Goal: Browse casually: Explore the website without a specific task or goal

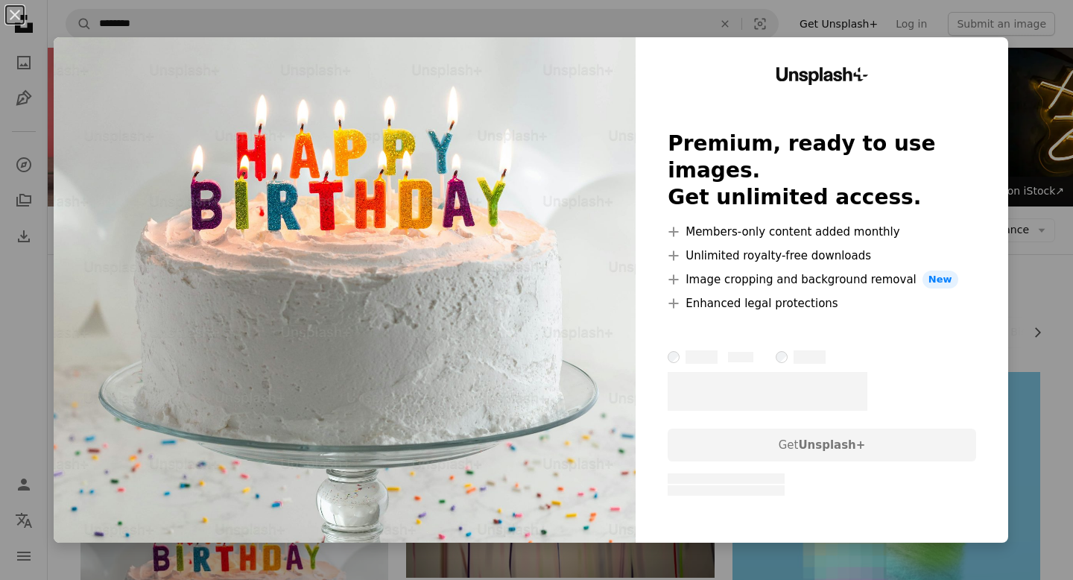
scroll to position [285, 0]
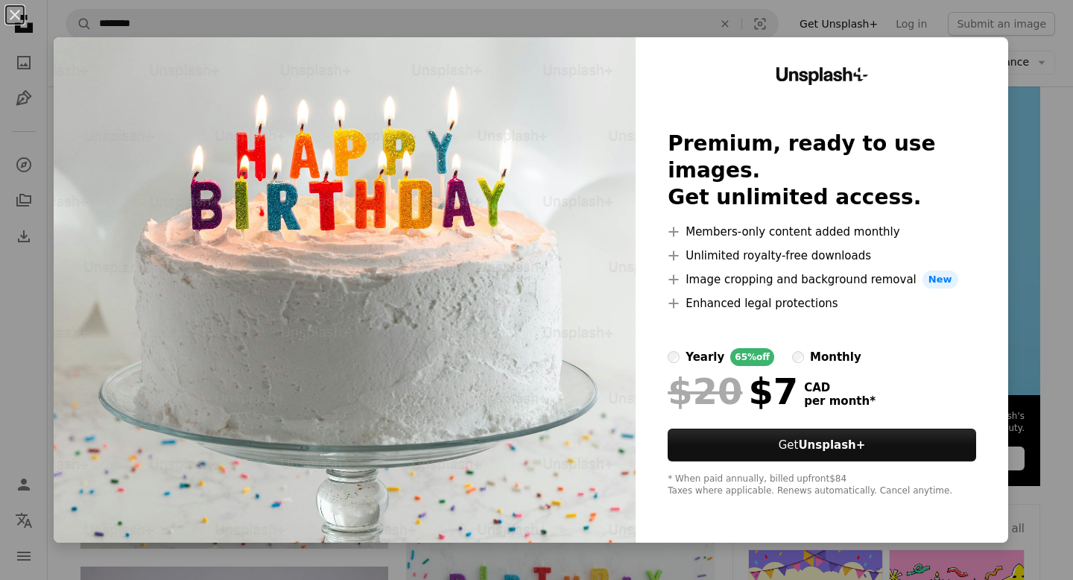
click at [1056, 122] on div "An X shape Unsplash+ Premium, ready to use images. Get unlimited access. A plus…" at bounding box center [536, 290] width 1073 height 580
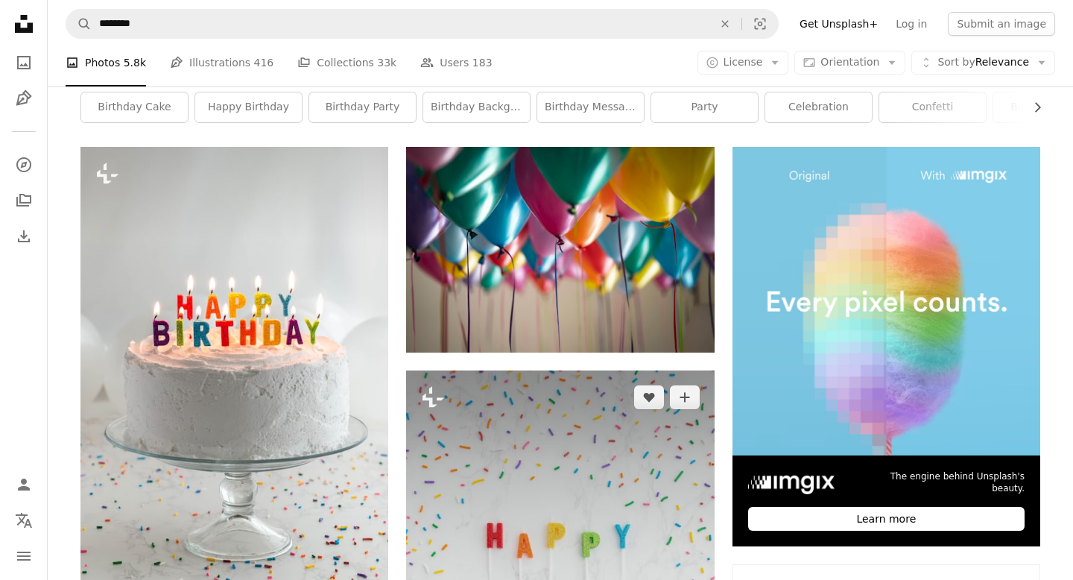
scroll to position [226, 0]
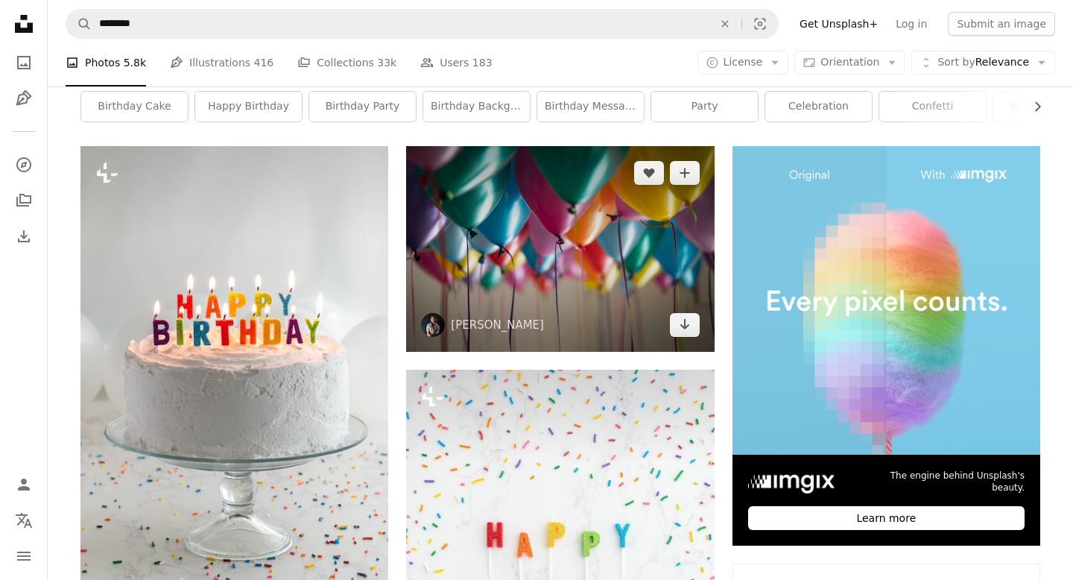
click at [467, 226] on img at bounding box center [560, 249] width 308 height 206
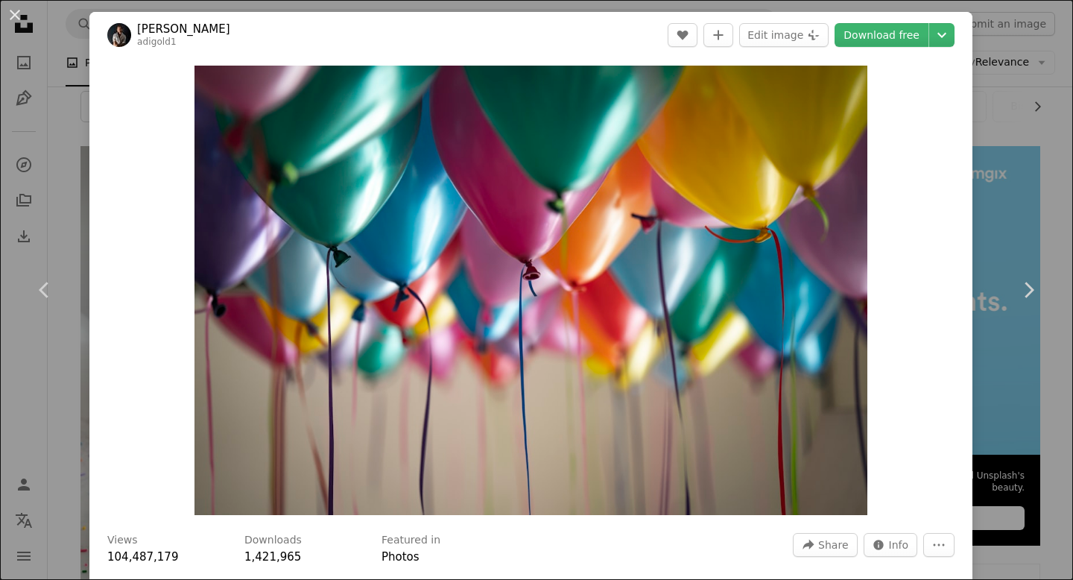
click at [1047, 175] on div "An X shape Chevron left Chevron right [PERSON_NAME] adigold1 A heart A plus sig…" at bounding box center [536, 290] width 1073 height 580
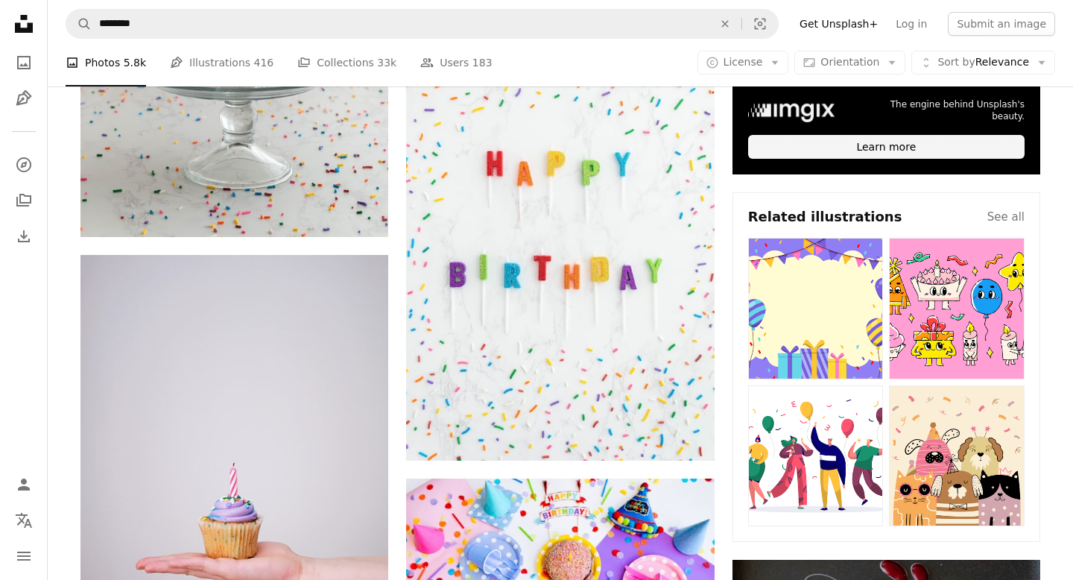
scroll to position [598, 0]
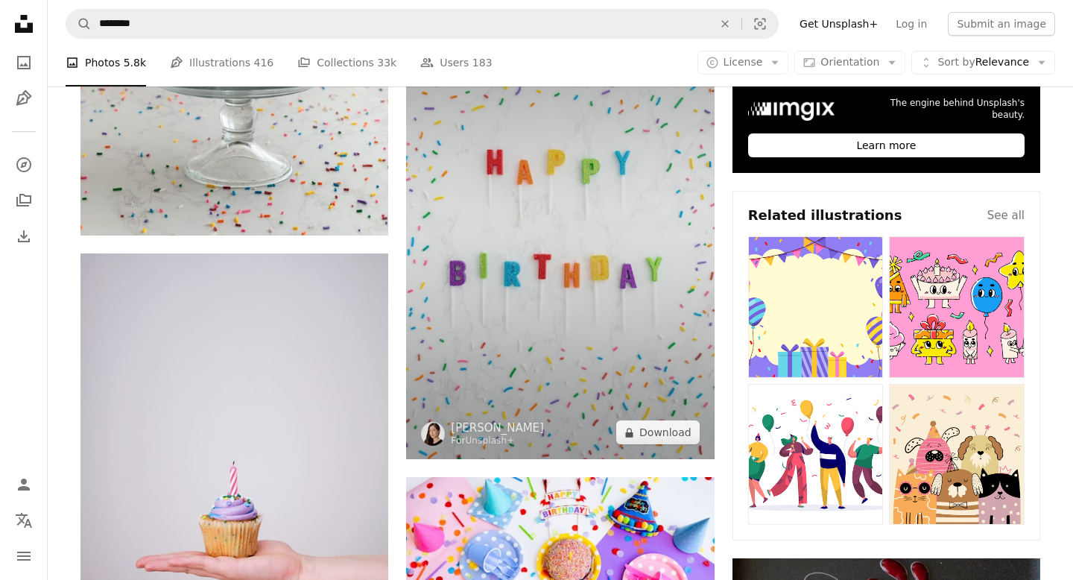
click at [539, 296] on img at bounding box center [560, 228] width 308 height 462
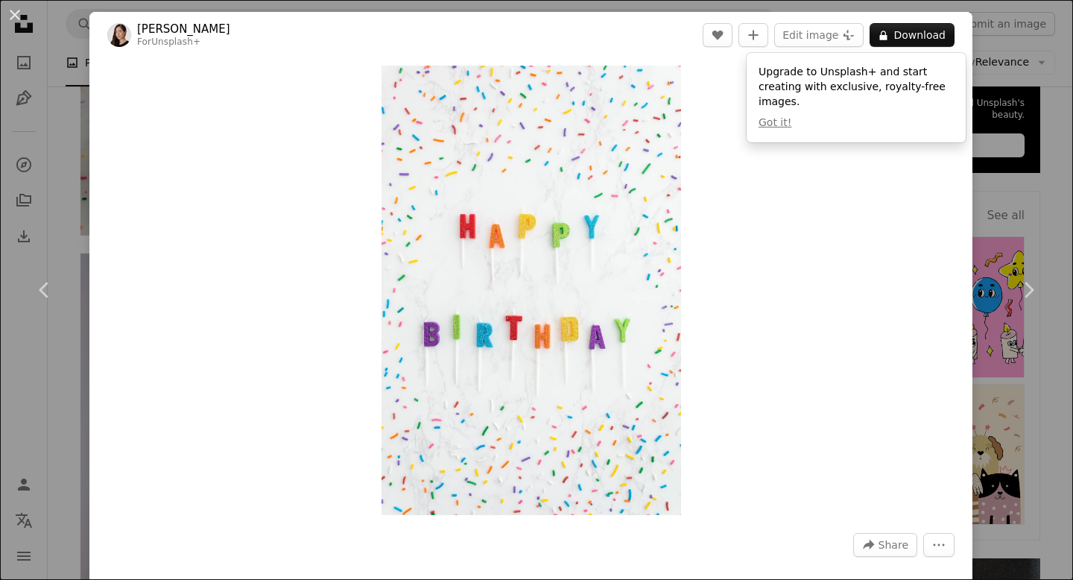
click at [1062, 403] on div "An X shape Chevron left Chevron right [PERSON_NAME] For Unsplash+ A heart A plu…" at bounding box center [536, 290] width 1073 height 580
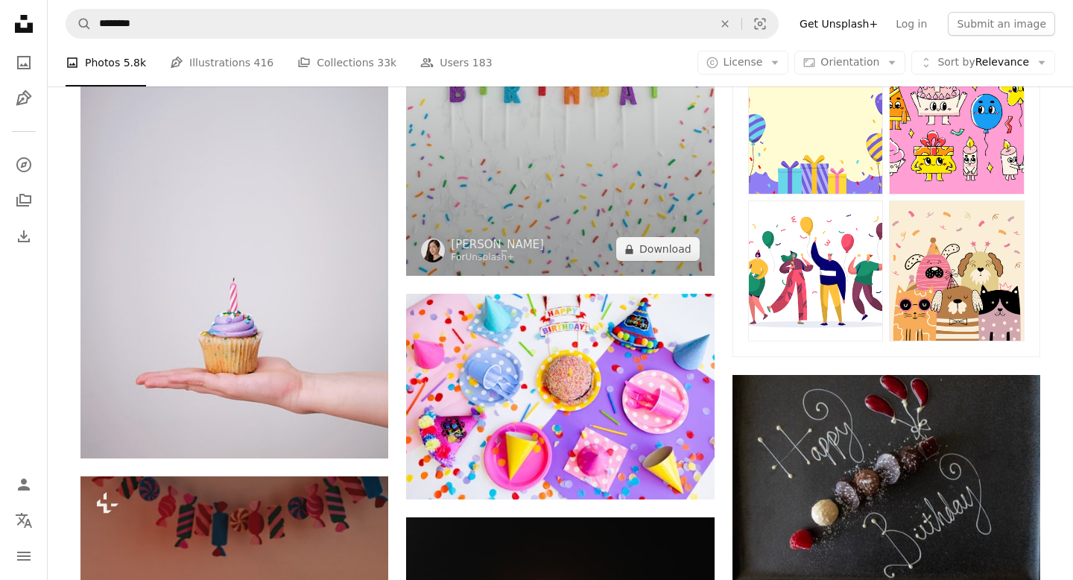
scroll to position [786, 0]
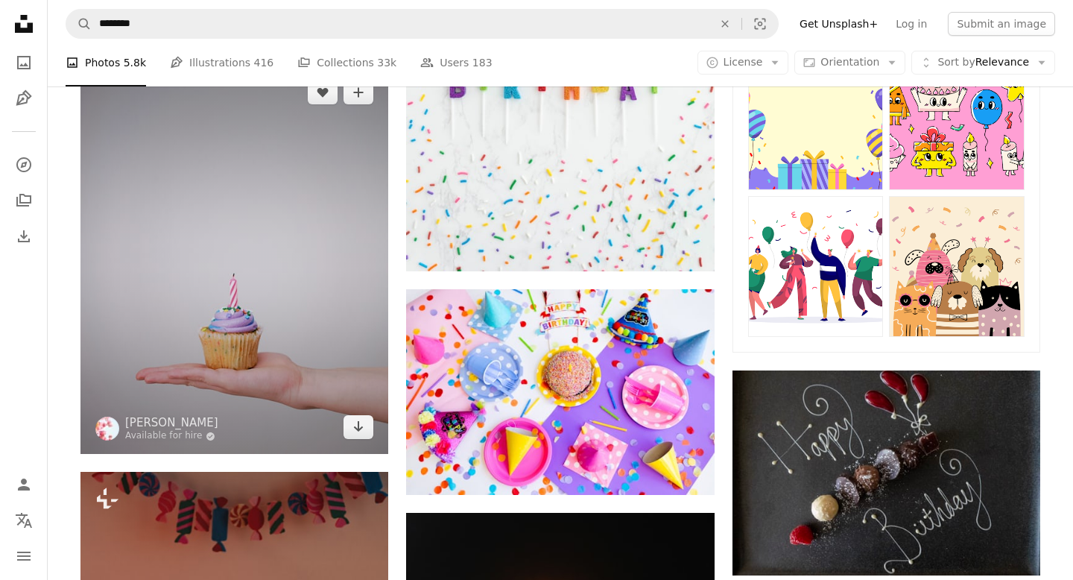
click at [247, 241] on img at bounding box center [234, 260] width 308 height 388
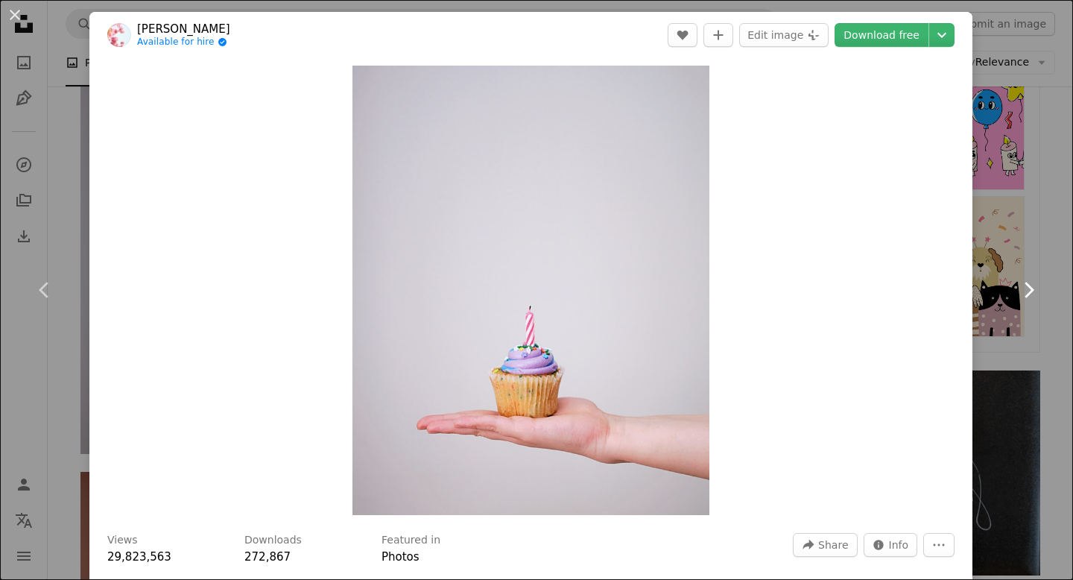
click at [1049, 249] on link "Chevron right" at bounding box center [1027, 289] width 89 height 143
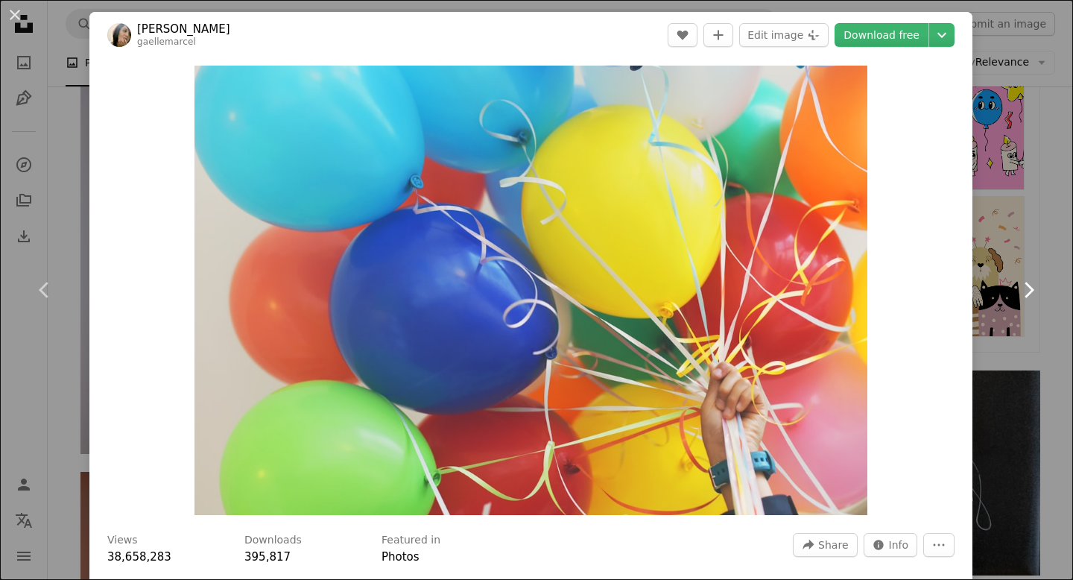
click at [1032, 288] on icon "Chevron right" at bounding box center [1028, 290] width 24 height 24
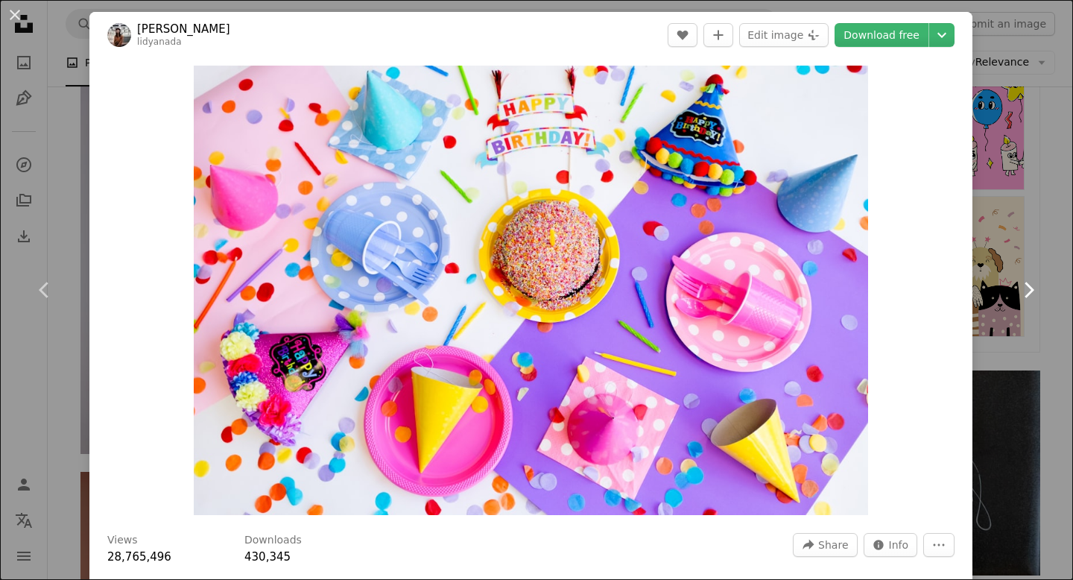
click at [1032, 291] on icon at bounding box center [1029, 290] width 10 height 16
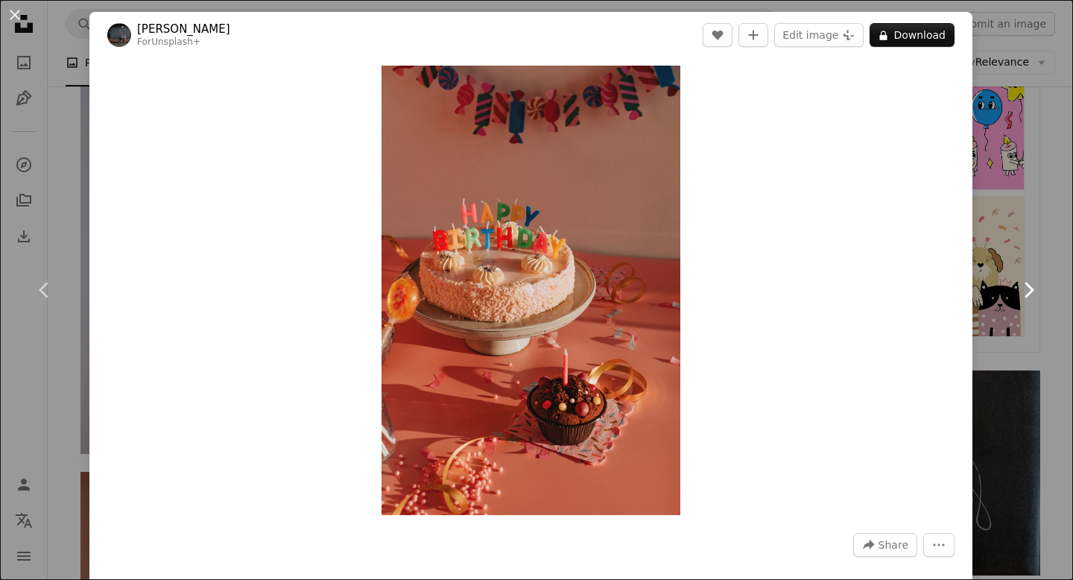
click at [1033, 286] on icon "Chevron right" at bounding box center [1028, 290] width 24 height 24
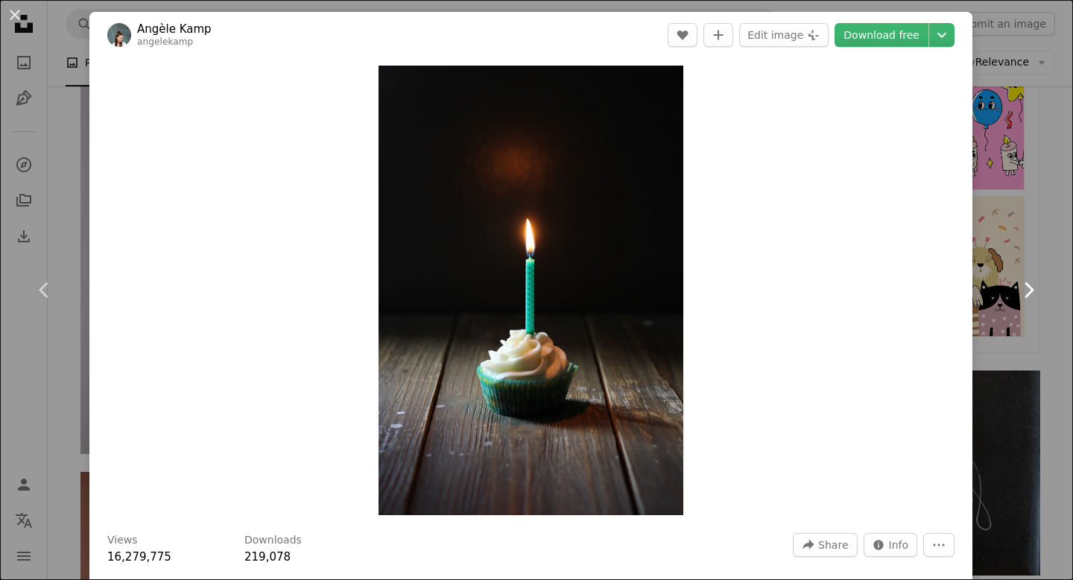
click at [1032, 287] on icon "Chevron right" at bounding box center [1028, 290] width 24 height 24
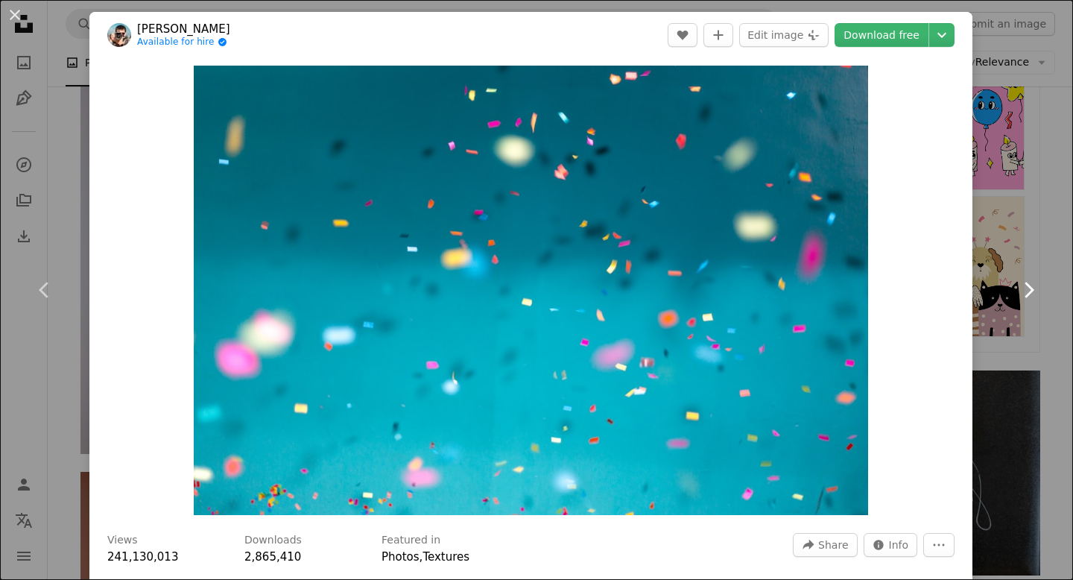
click at [1029, 291] on icon "Chevron right" at bounding box center [1028, 290] width 24 height 24
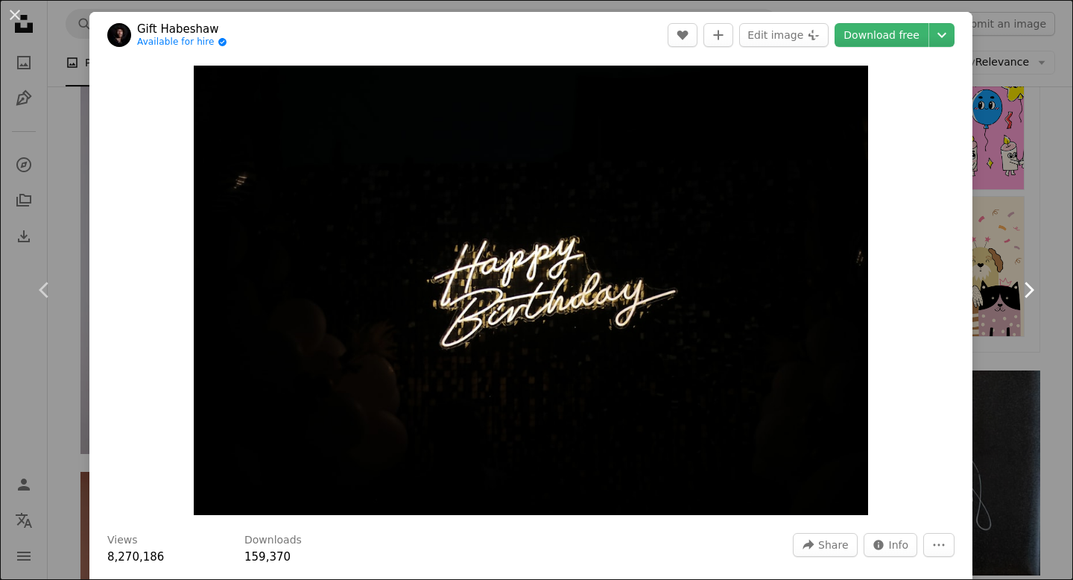
click at [1032, 290] on icon at bounding box center [1029, 290] width 10 height 16
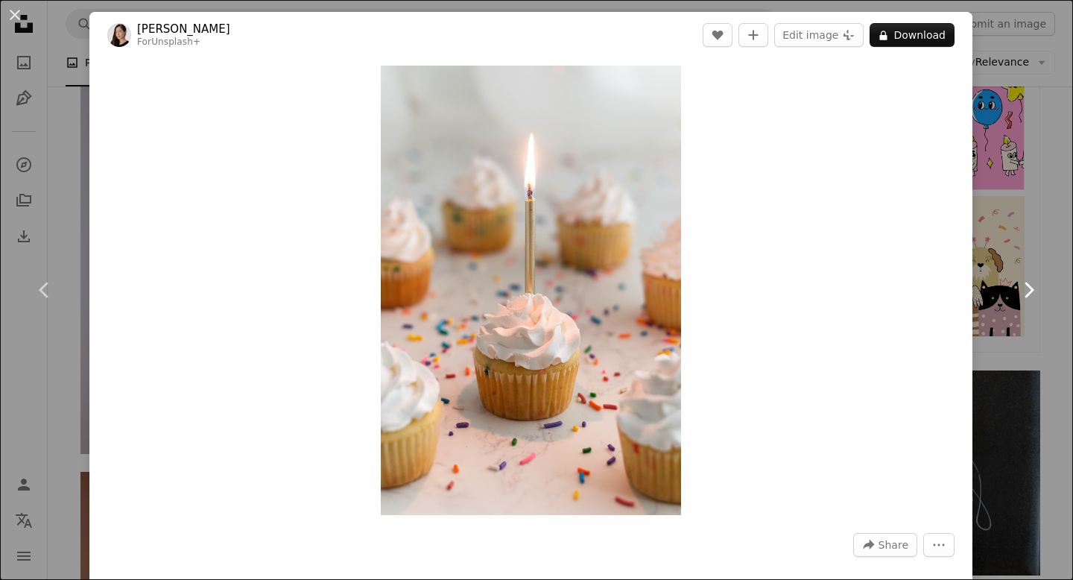
click at [1032, 289] on icon at bounding box center [1029, 290] width 10 height 16
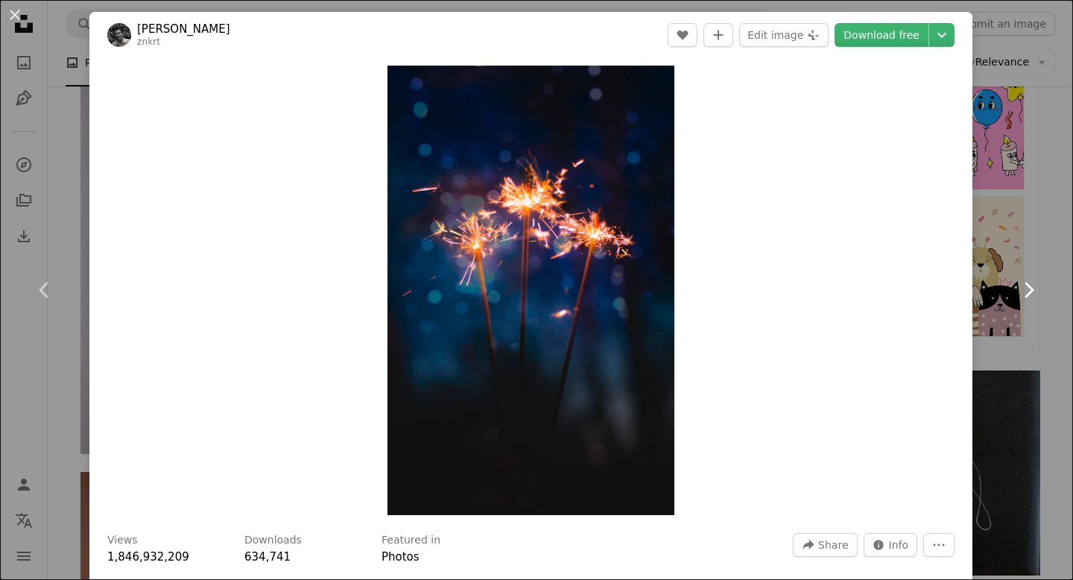
click at [1030, 291] on icon at bounding box center [1029, 290] width 10 height 16
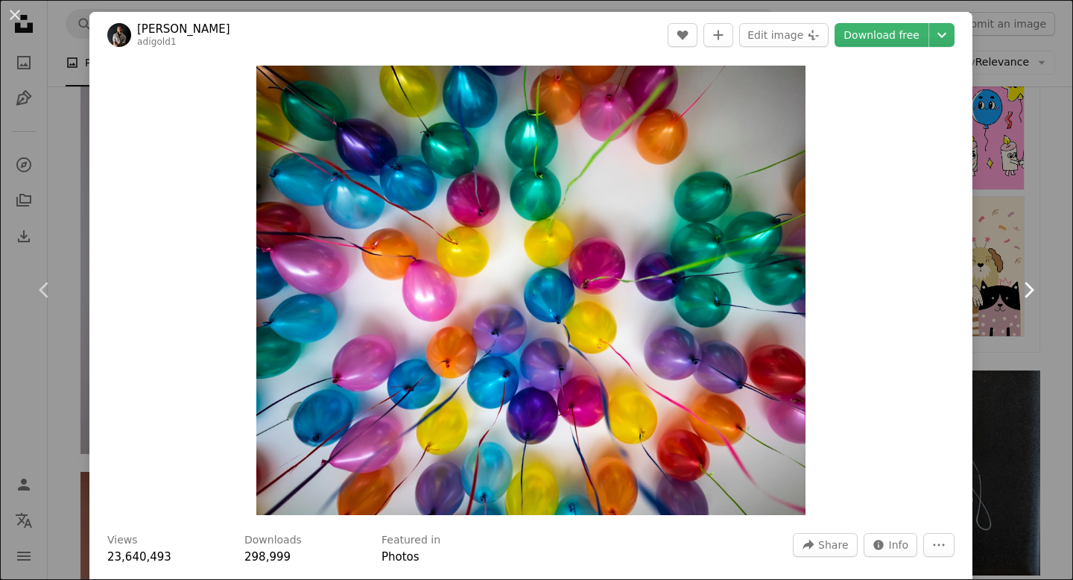
click at [1061, 228] on link "Chevron right" at bounding box center [1027, 289] width 89 height 143
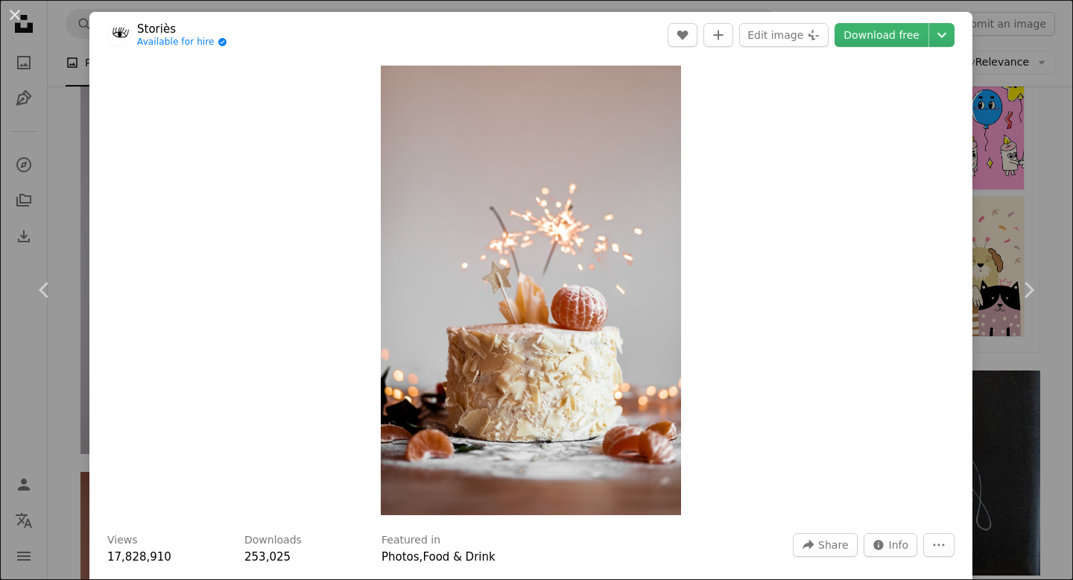
click at [57, 138] on div "An X shape Chevron left Chevron right Storiès Available for hire A checkmark in…" at bounding box center [536, 290] width 1073 height 580
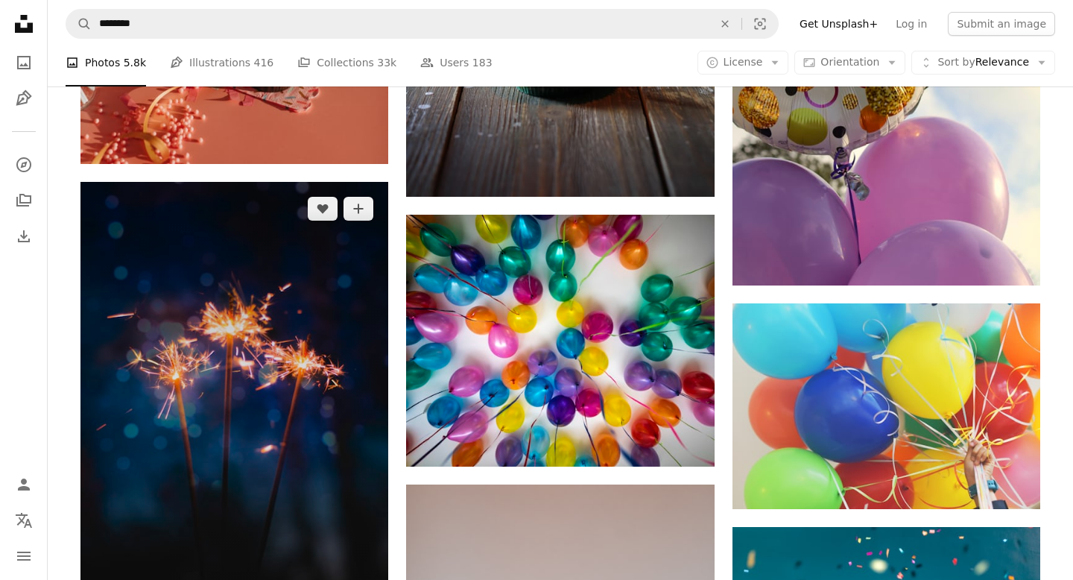
scroll to position [1555, 0]
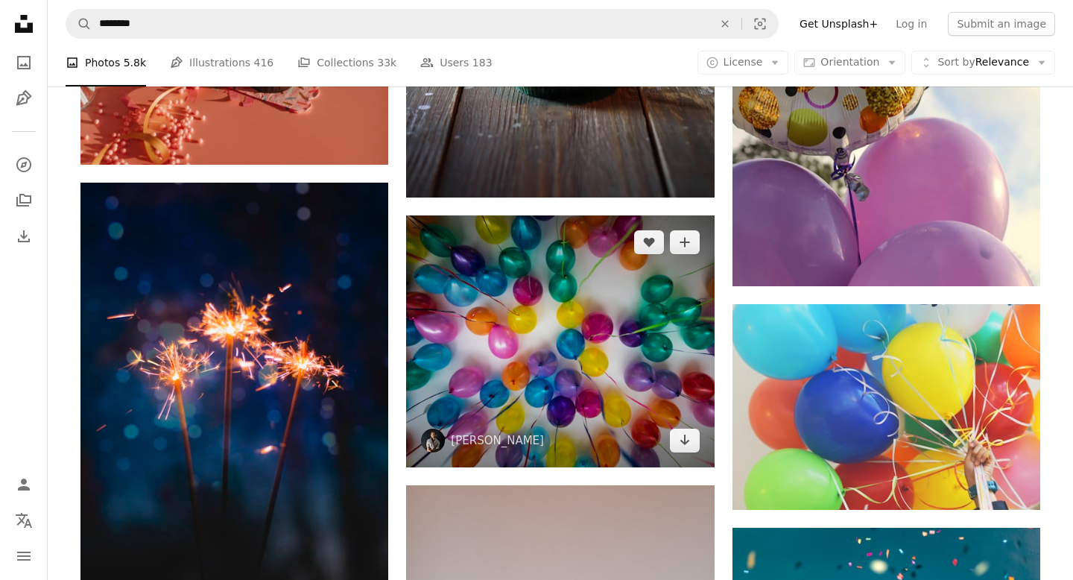
click at [582, 362] on img at bounding box center [560, 341] width 308 height 252
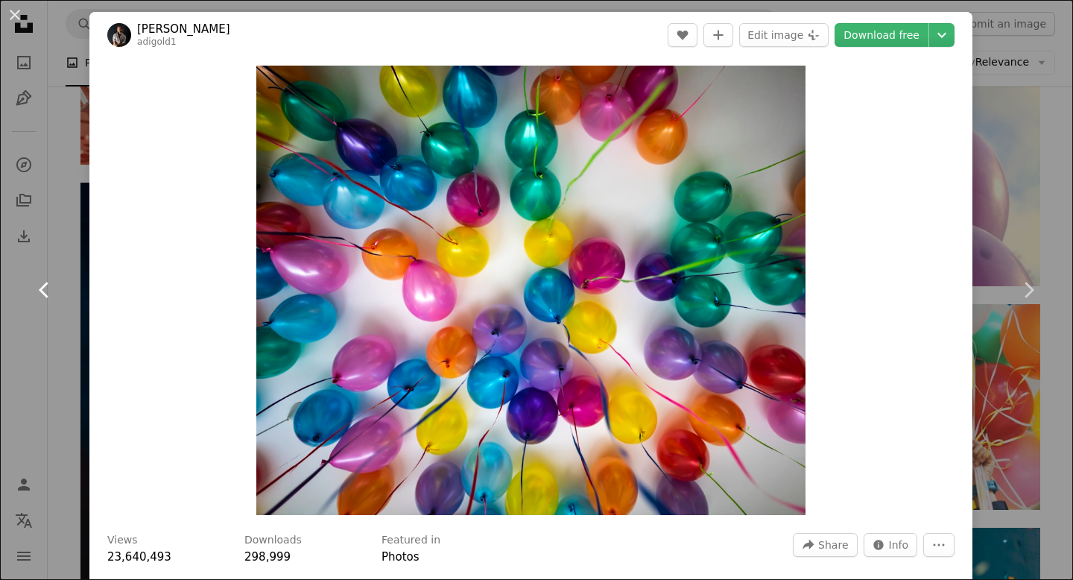
click at [39, 291] on icon "Chevron left" at bounding box center [45, 290] width 24 height 24
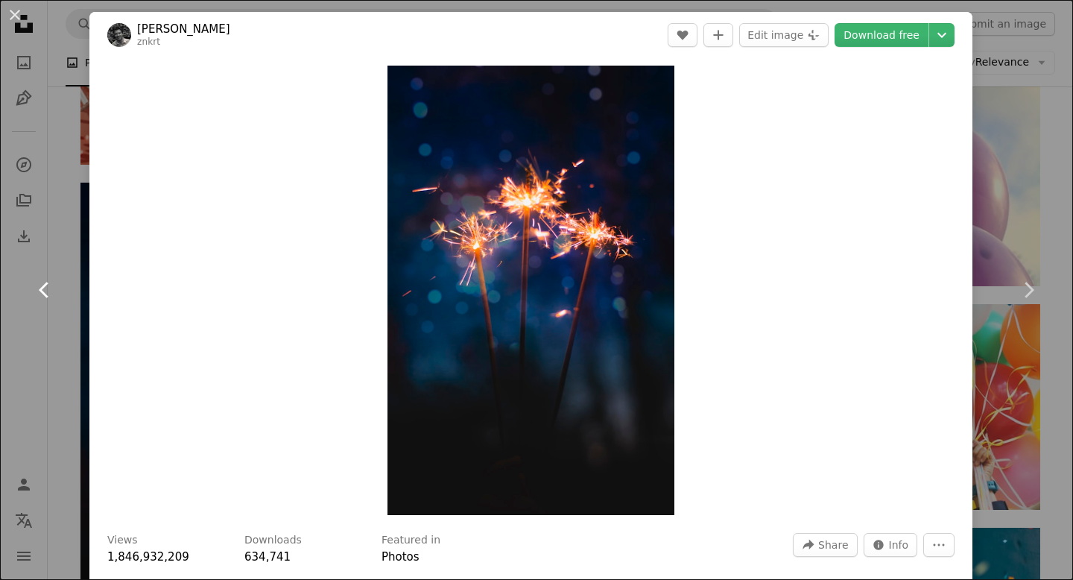
click at [39, 291] on icon "Chevron left" at bounding box center [45, 290] width 24 height 24
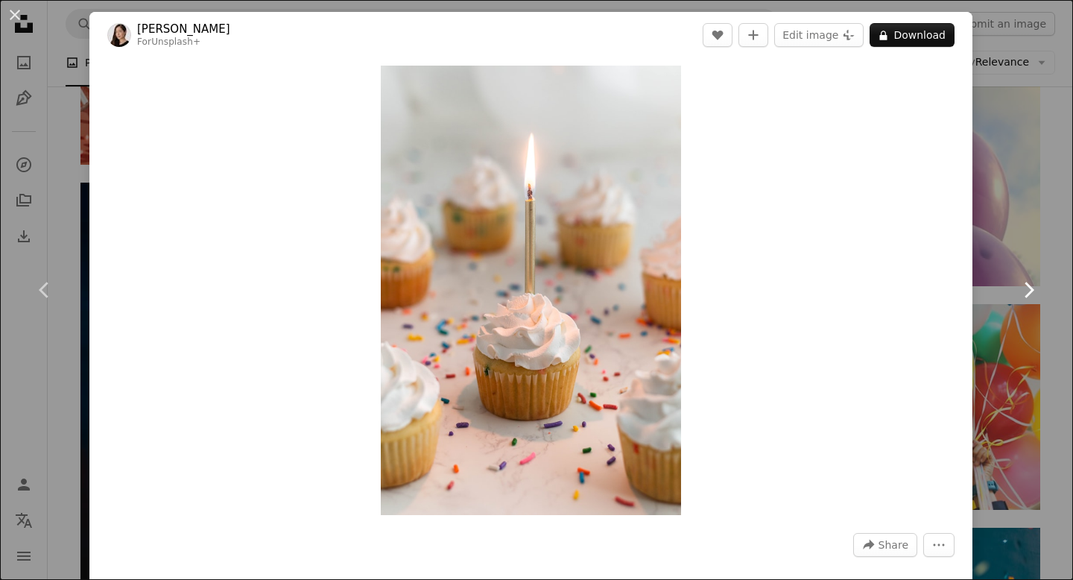
click at [1033, 288] on icon "Chevron right" at bounding box center [1028, 290] width 24 height 24
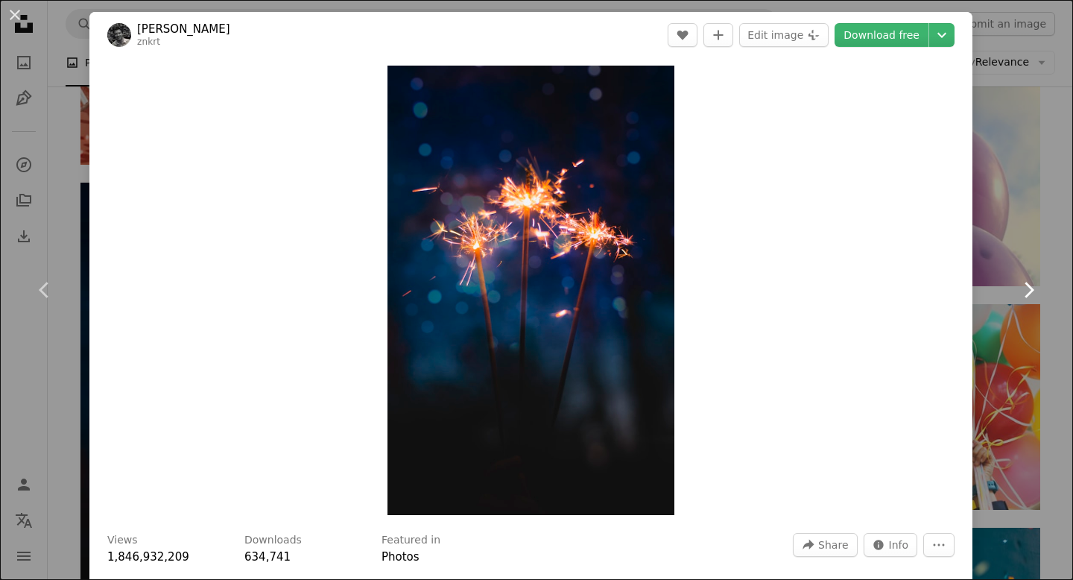
click at [1033, 288] on icon "Chevron right" at bounding box center [1028, 290] width 24 height 24
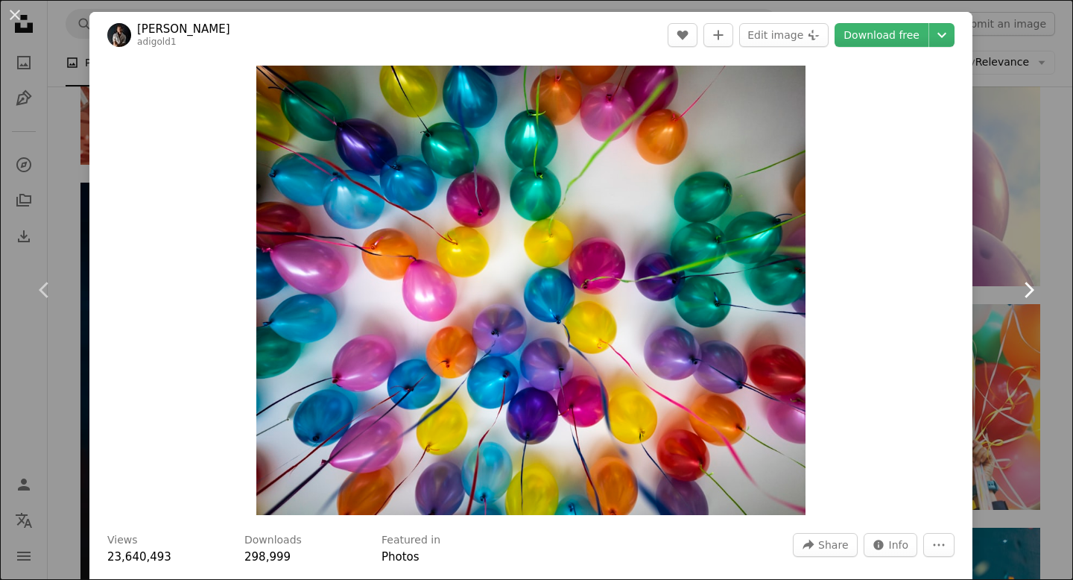
click at [1030, 290] on icon "Chevron right" at bounding box center [1028, 290] width 24 height 24
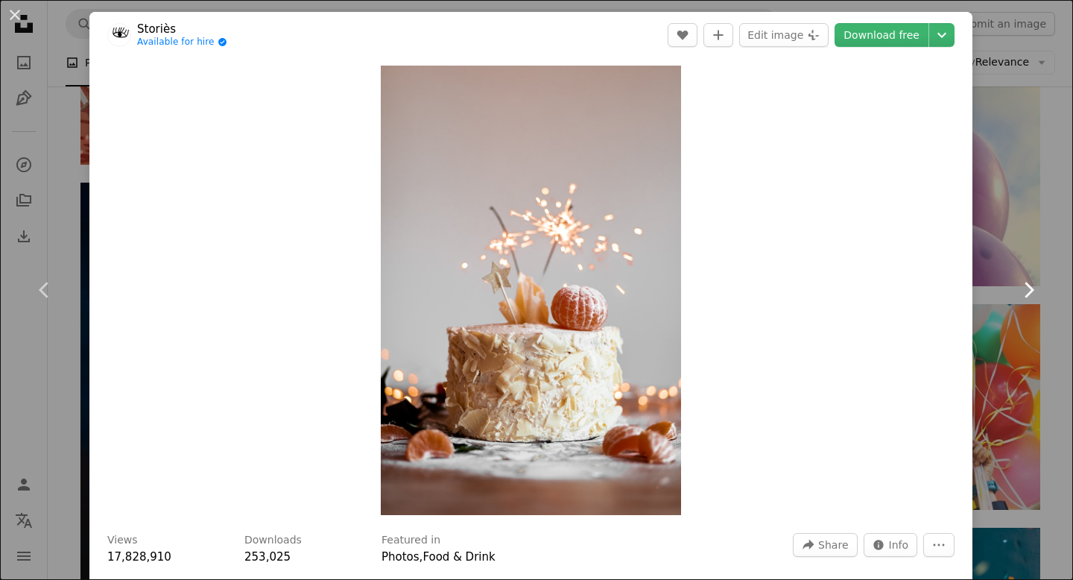
click at [1031, 291] on icon at bounding box center [1029, 290] width 10 height 16
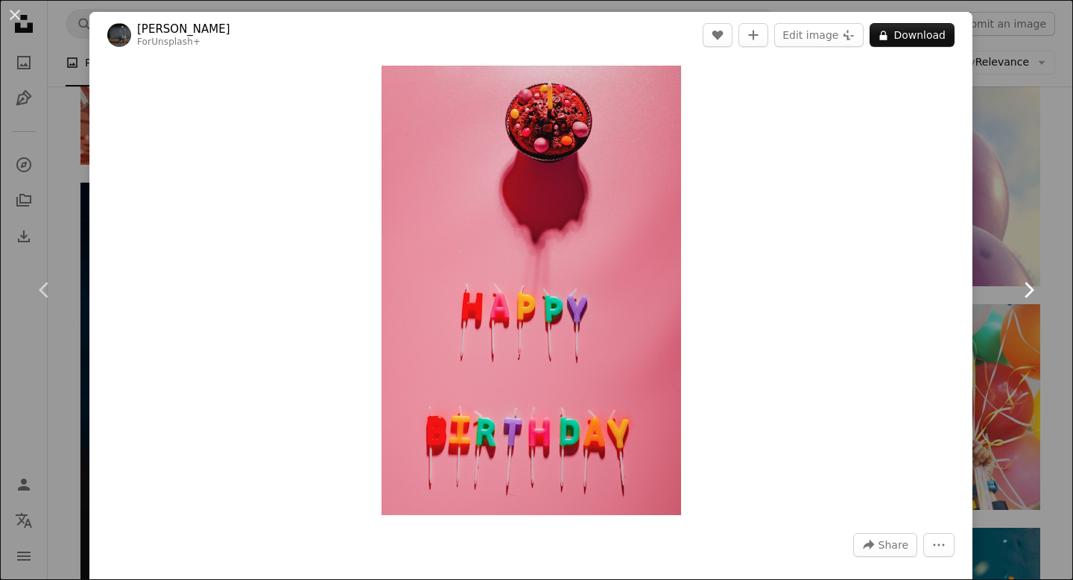
click at [1029, 289] on icon "Chevron right" at bounding box center [1028, 290] width 24 height 24
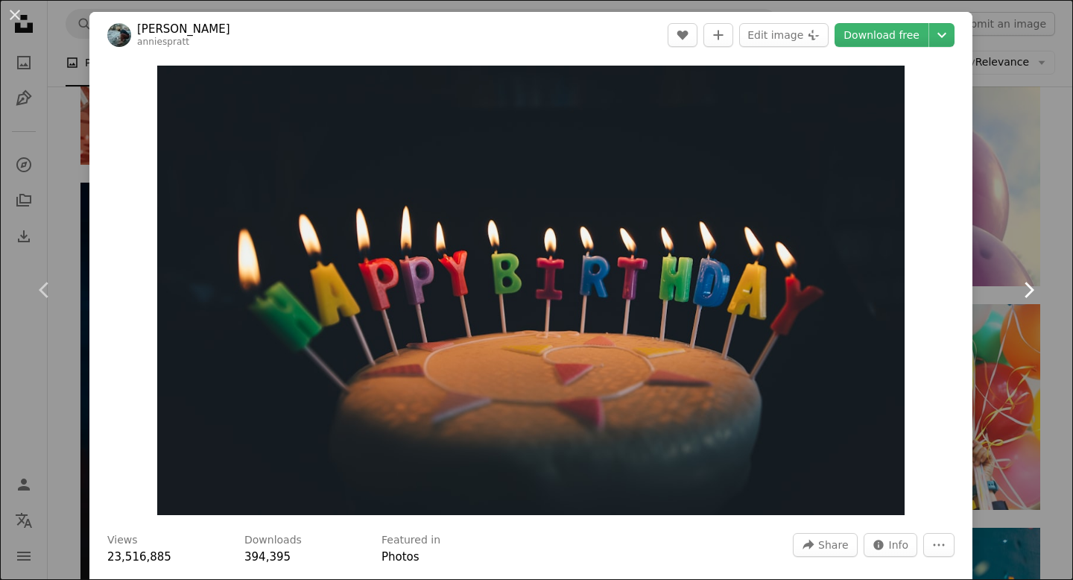
click at [1033, 290] on icon at bounding box center [1029, 290] width 10 height 16
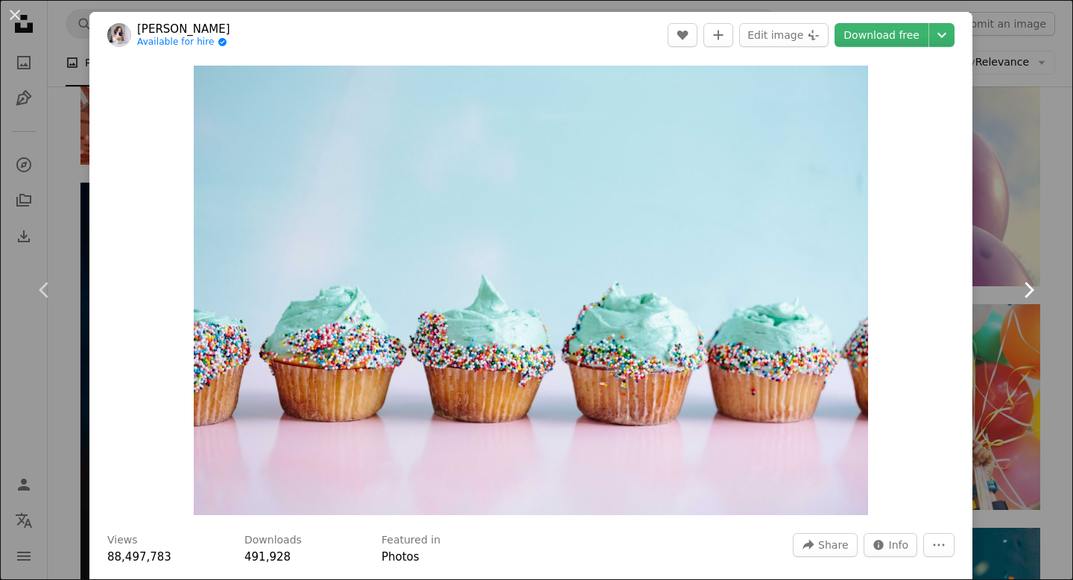
click at [1033, 286] on icon "Chevron right" at bounding box center [1028, 290] width 24 height 24
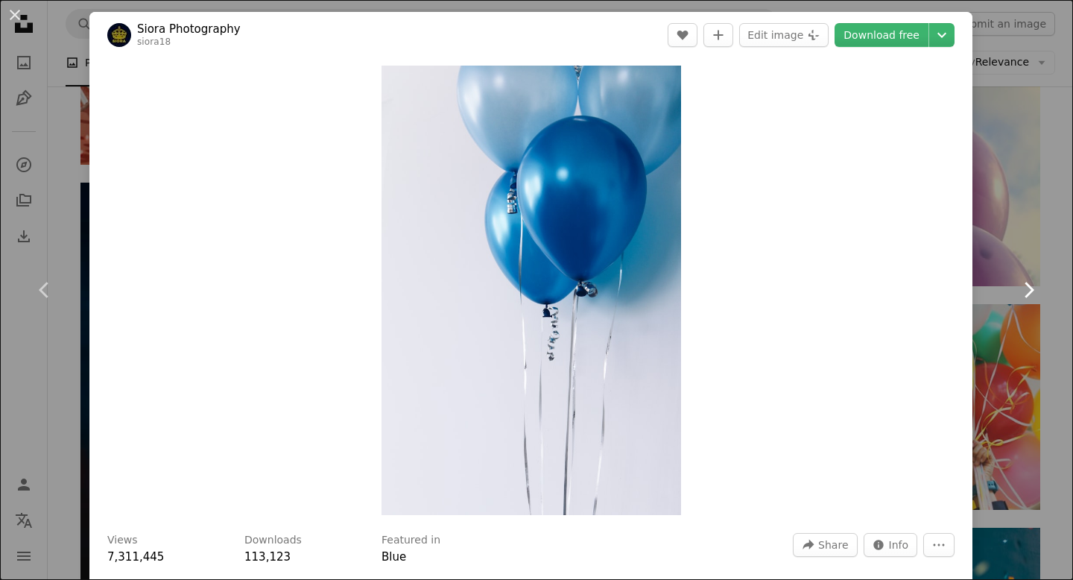
click at [1030, 288] on icon at bounding box center [1029, 290] width 10 height 16
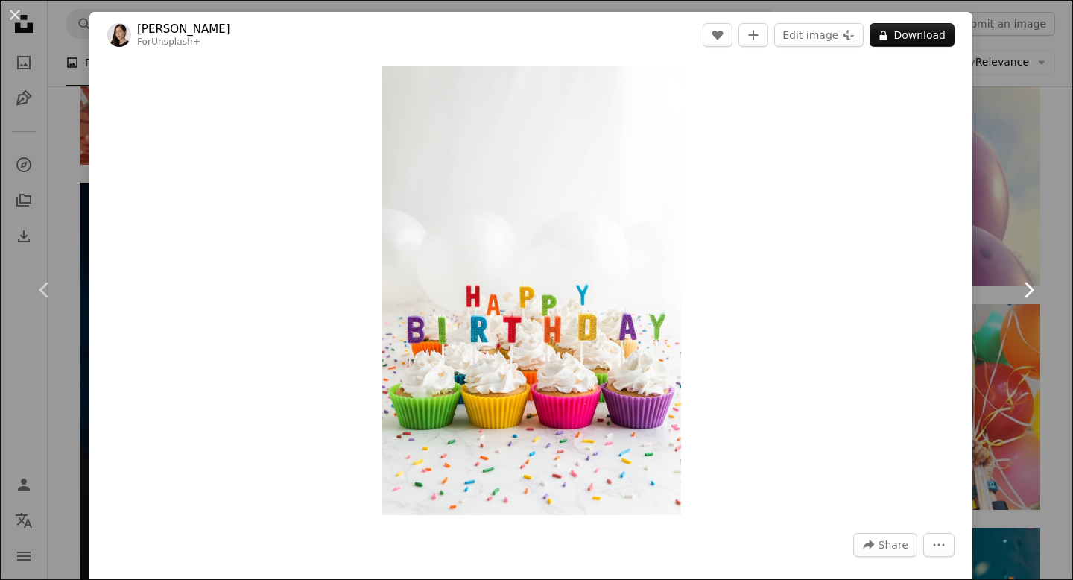
click at [1028, 291] on icon "Chevron right" at bounding box center [1028, 290] width 24 height 24
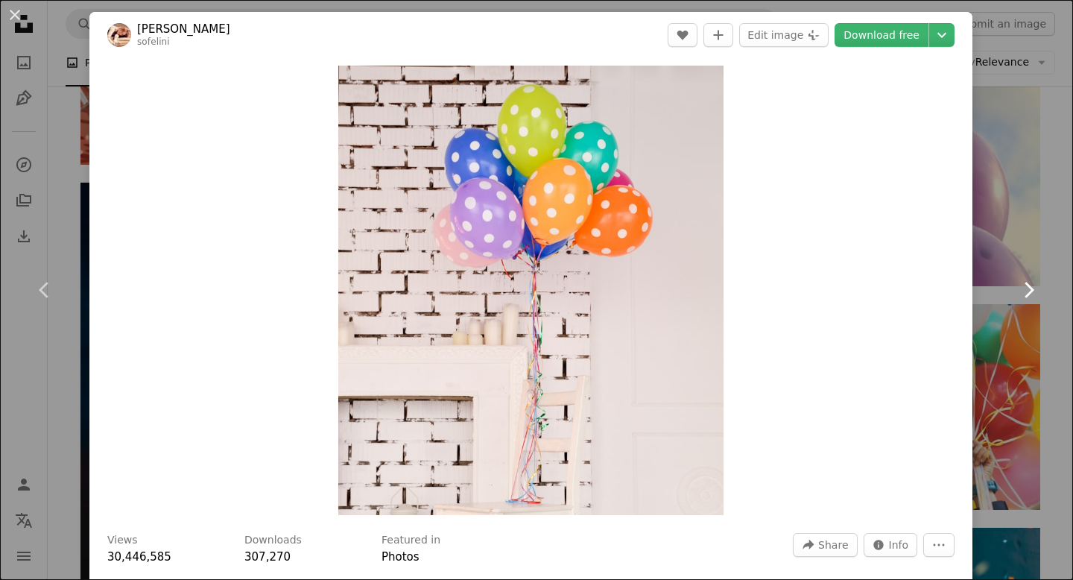
click at [1032, 290] on icon at bounding box center [1029, 290] width 10 height 16
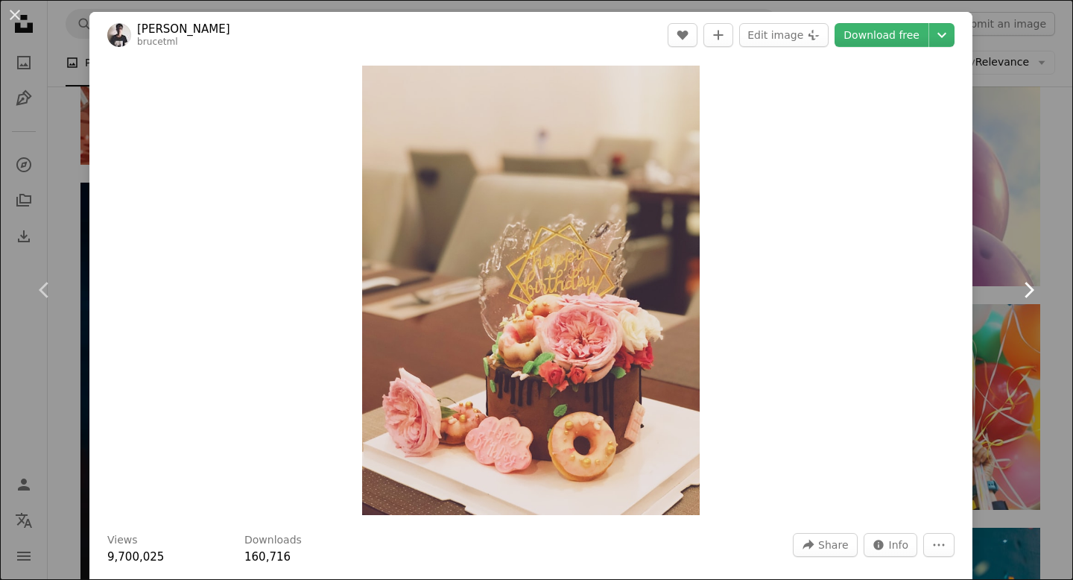
click at [1030, 289] on icon "Chevron right" at bounding box center [1028, 290] width 24 height 24
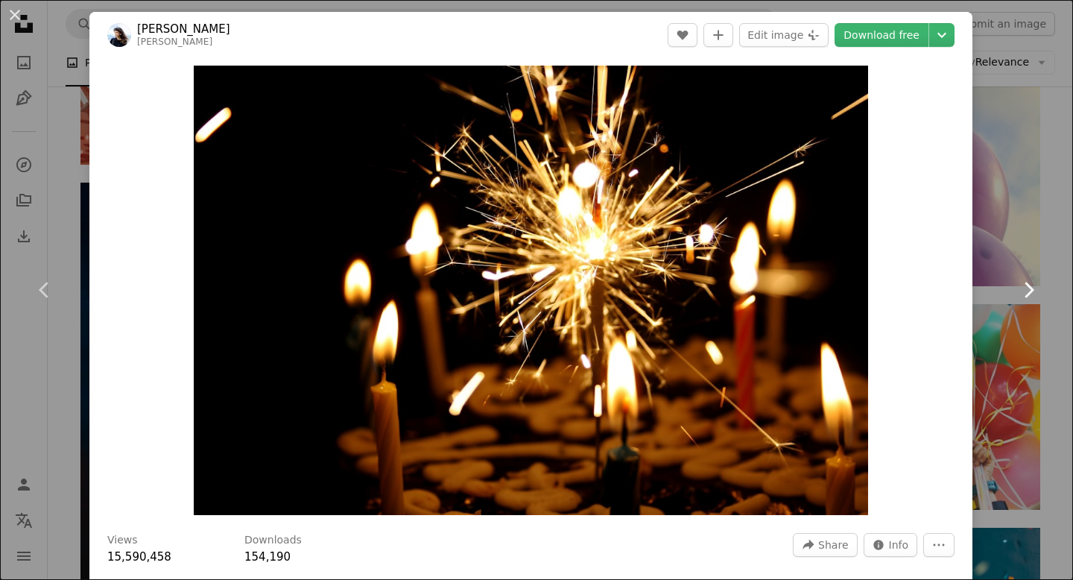
click at [1030, 291] on icon at bounding box center [1029, 290] width 10 height 16
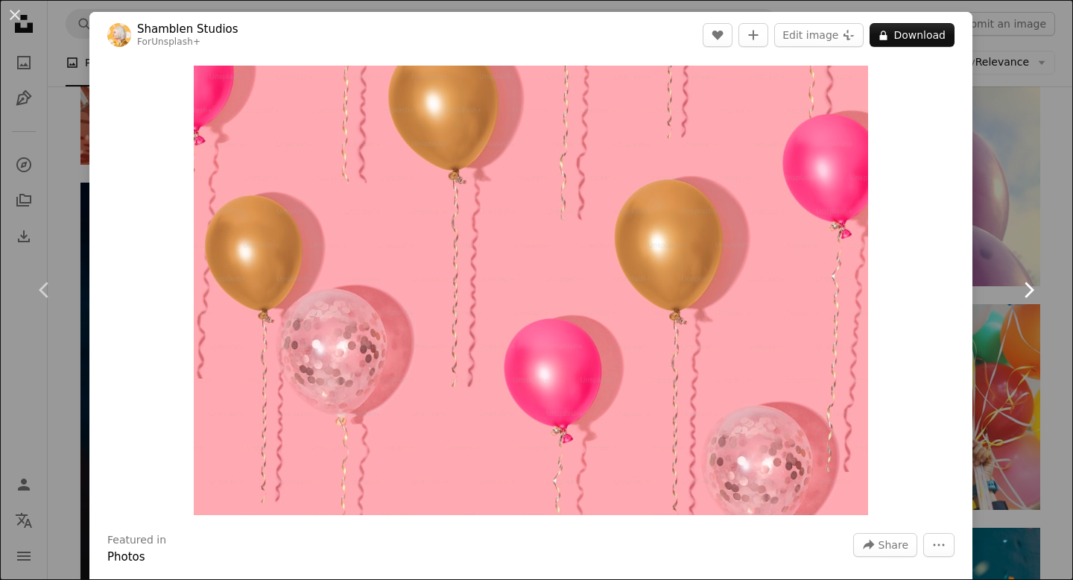
click at [1031, 290] on icon at bounding box center [1029, 290] width 10 height 16
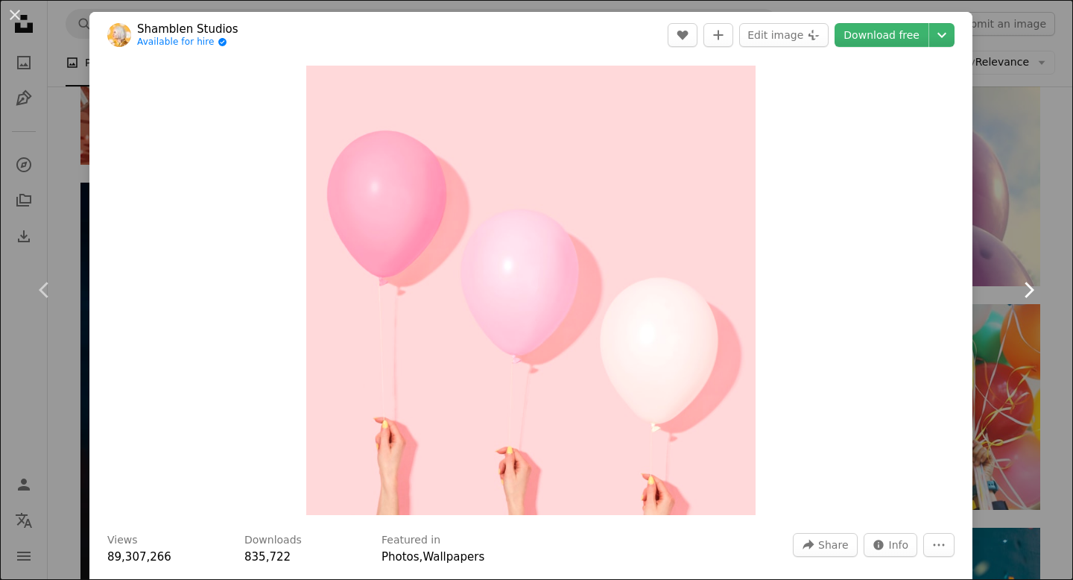
click at [1033, 291] on icon "Chevron right" at bounding box center [1028, 290] width 24 height 24
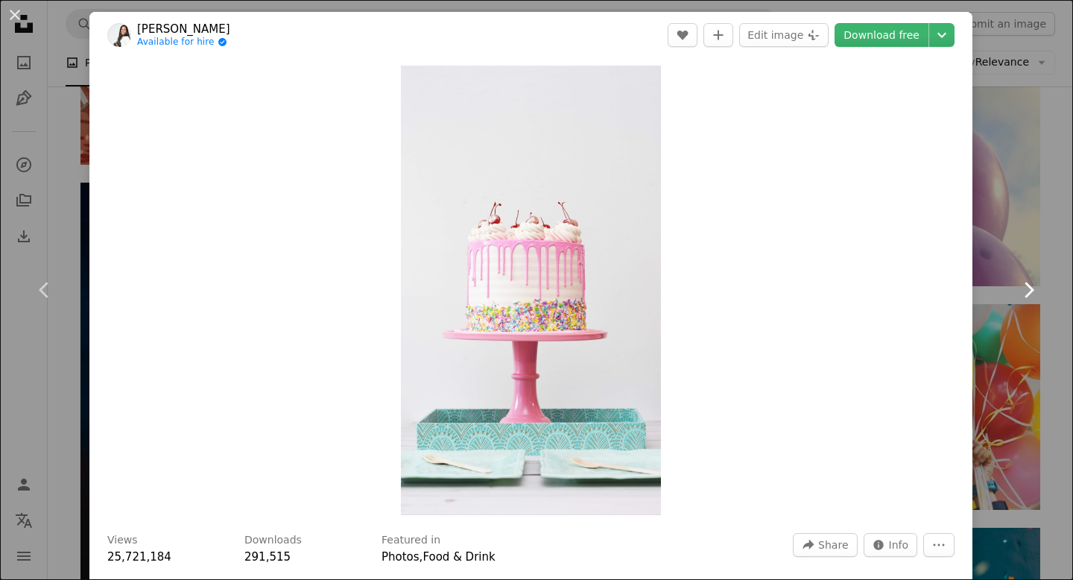
click at [1029, 290] on icon "Chevron right" at bounding box center [1028, 290] width 24 height 24
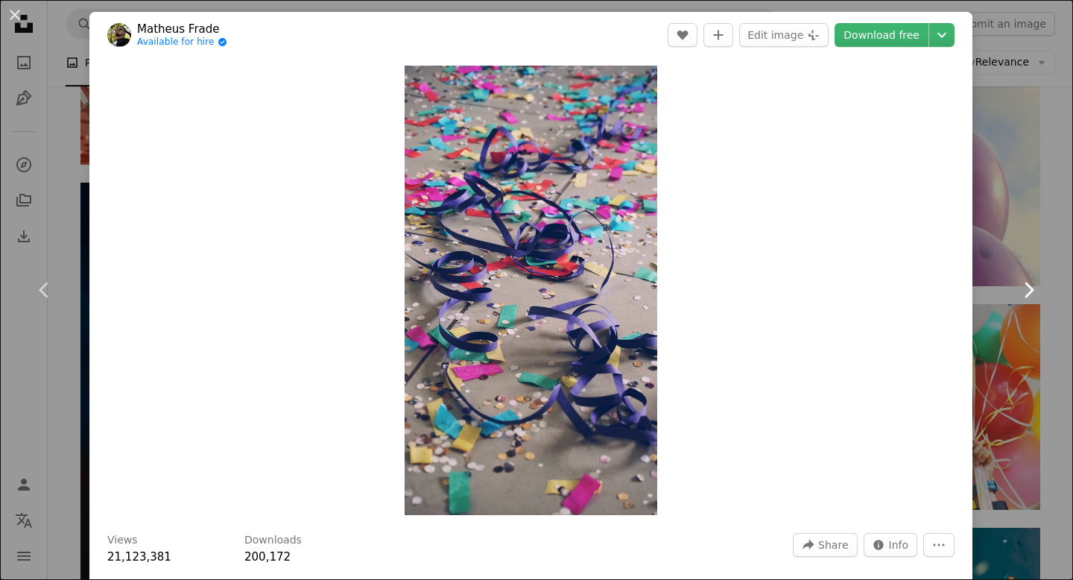
click at [1031, 286] on icon "Chevron right" at bounding box center [1028, 290] width 24 height 24
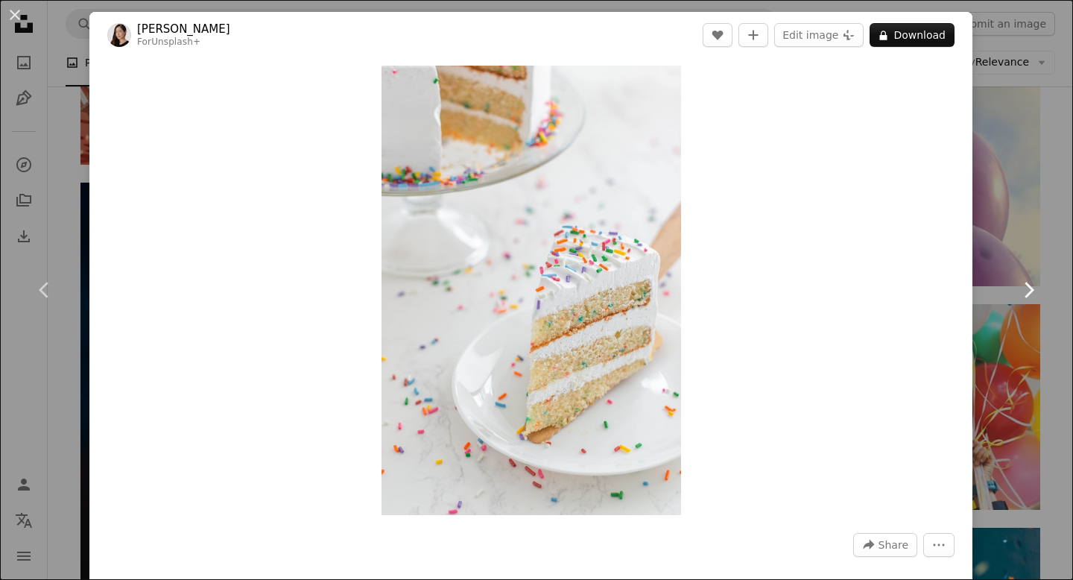
click at [1033, 291] on icon "Chevron right" at bounding box center [1028, 290] width 24 height 24
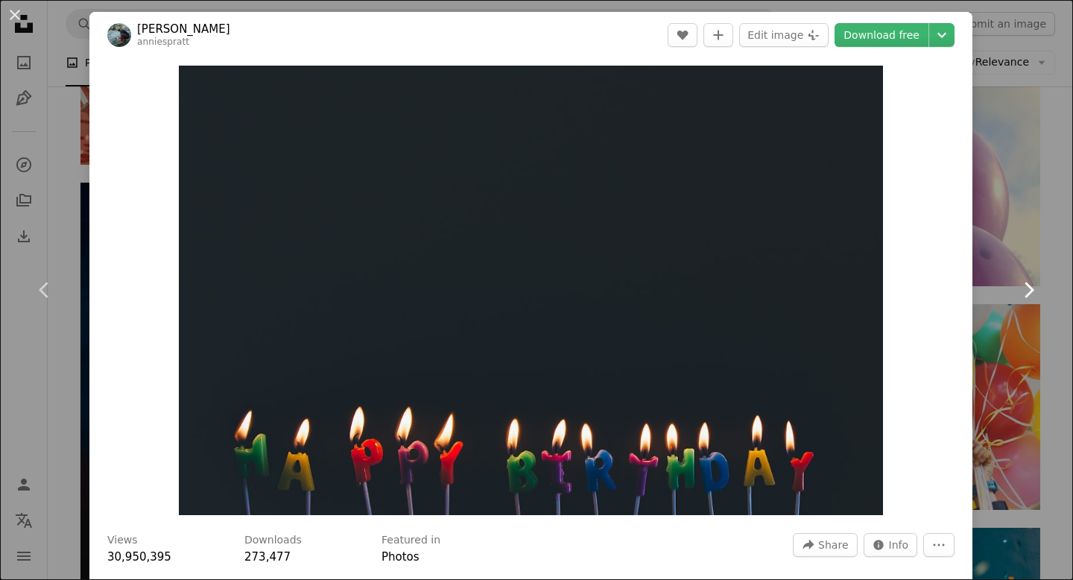
click at [1033, 288] on icon "Chevron right" at bounding box center [1028, 290] width 24 height 24
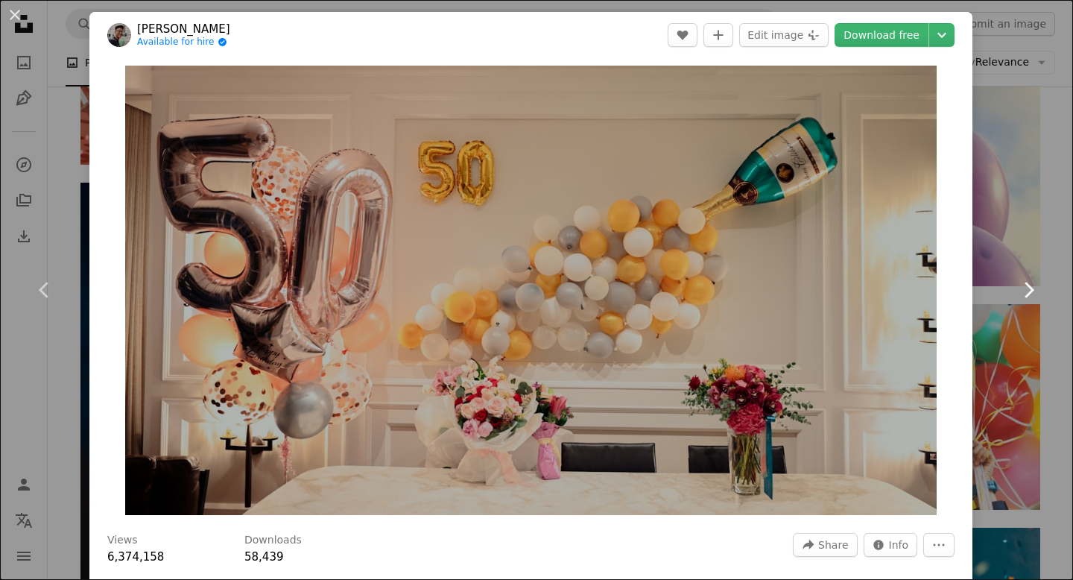
click at [1031, 285] on icon "Chevron right" at bounding box center [1028, 290] width 24 height 24
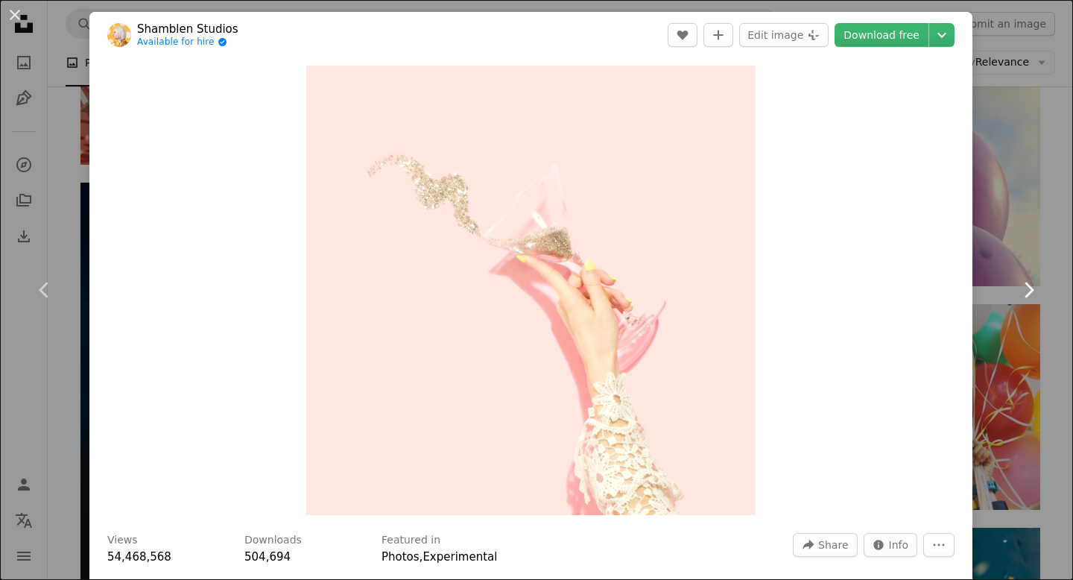
click at [1028, 289] on icon "Chevron right" at bounding box center [1028, 290] width 24 height 24
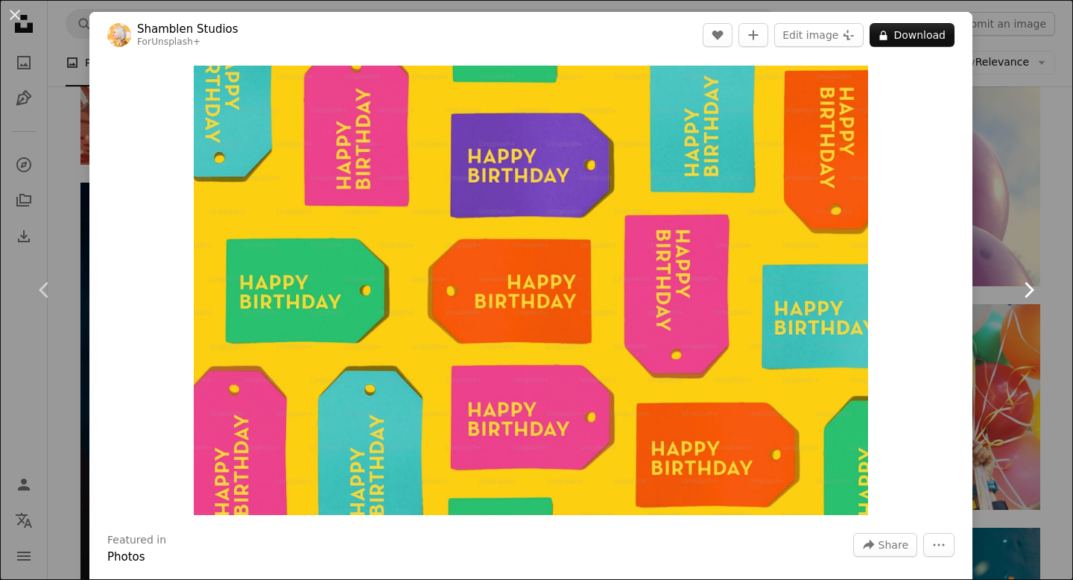
click at [1031, 292] on icon at bounding box center [1029, 290] width 10 height 16
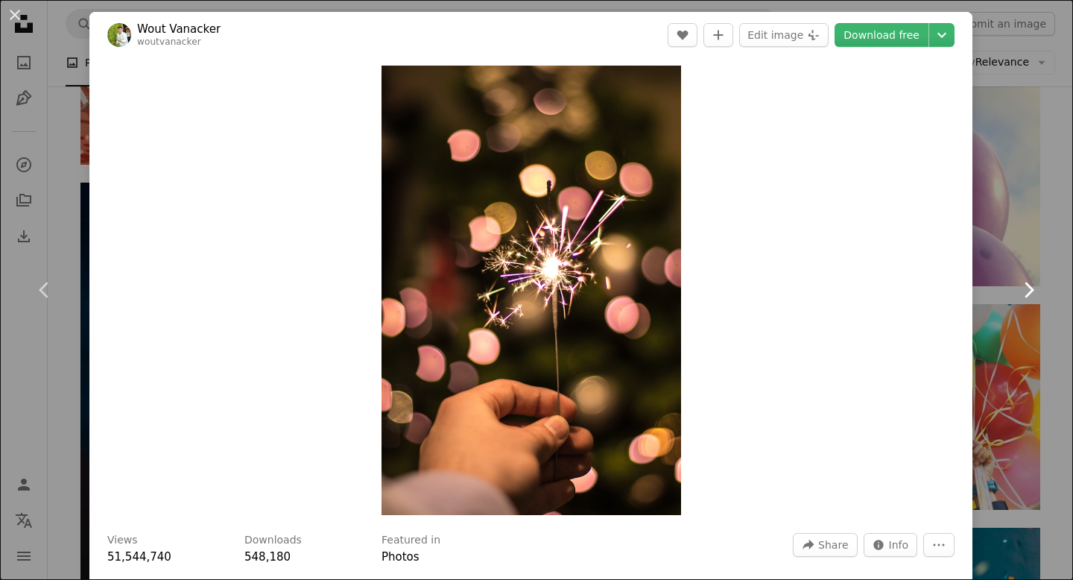
click at [1031, 288] on icon at bounding box center [1029, 290] width 10 height 16
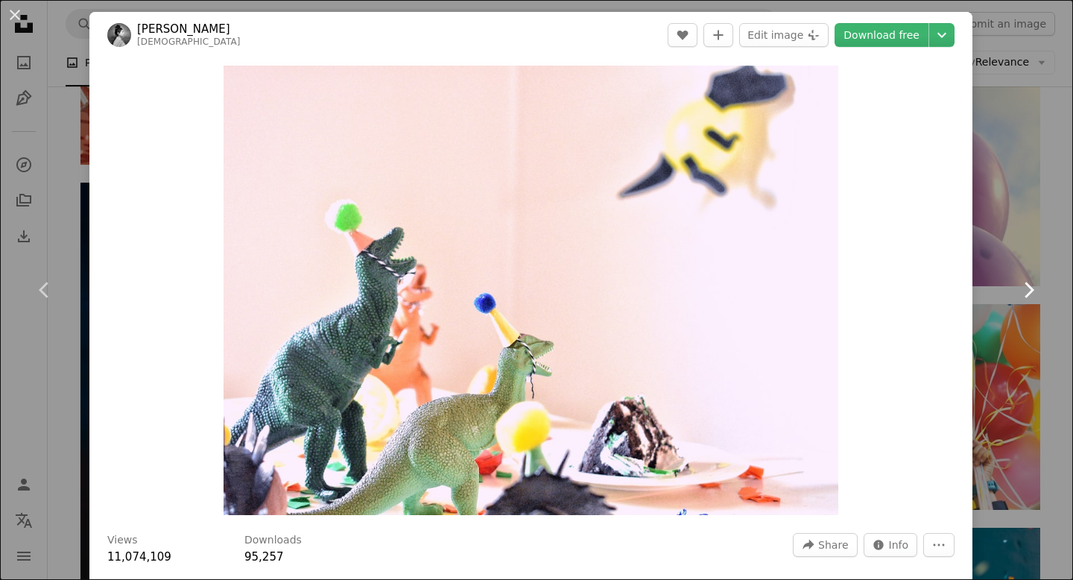
click at [1031, 288] on icon at bounding box center [1029, 290] width 10 height 16
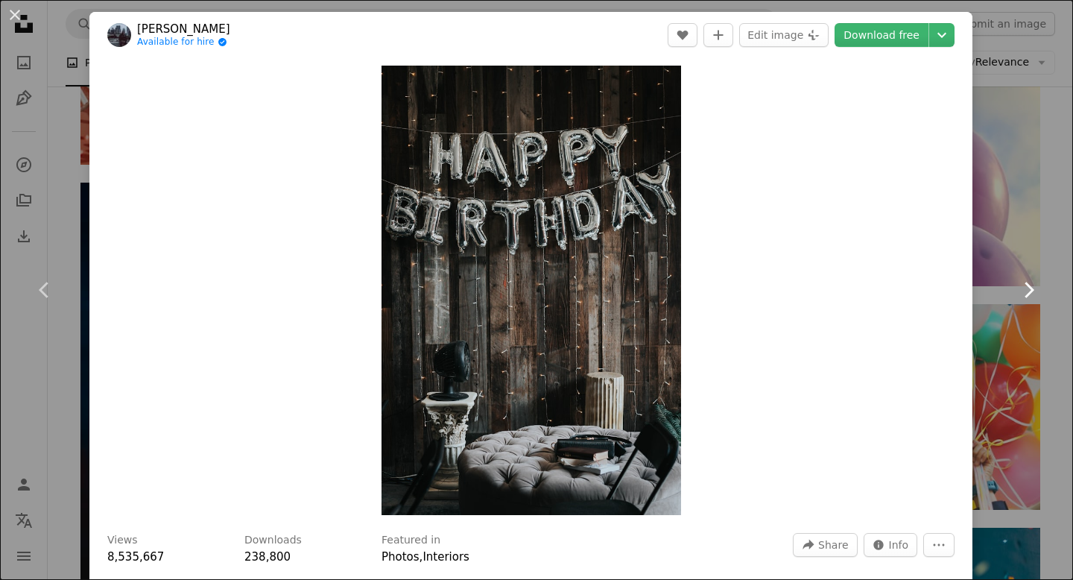
click at [1033, 288] on icon at bounding box center [1029, 290] width 10 height 16
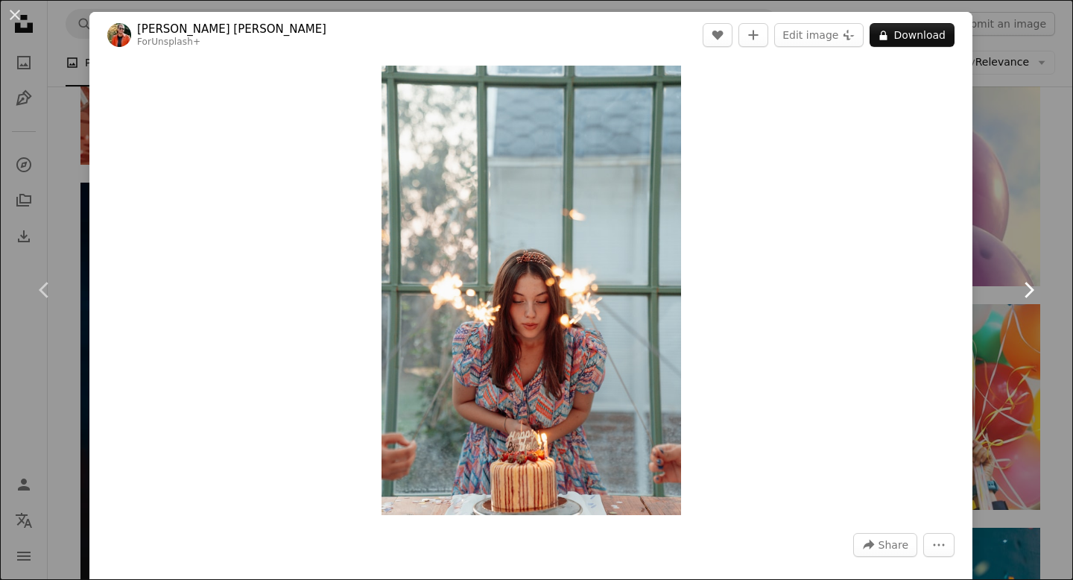
click at [1033, 288] on icon at bounding box center [1029, 290] width 10 height 16
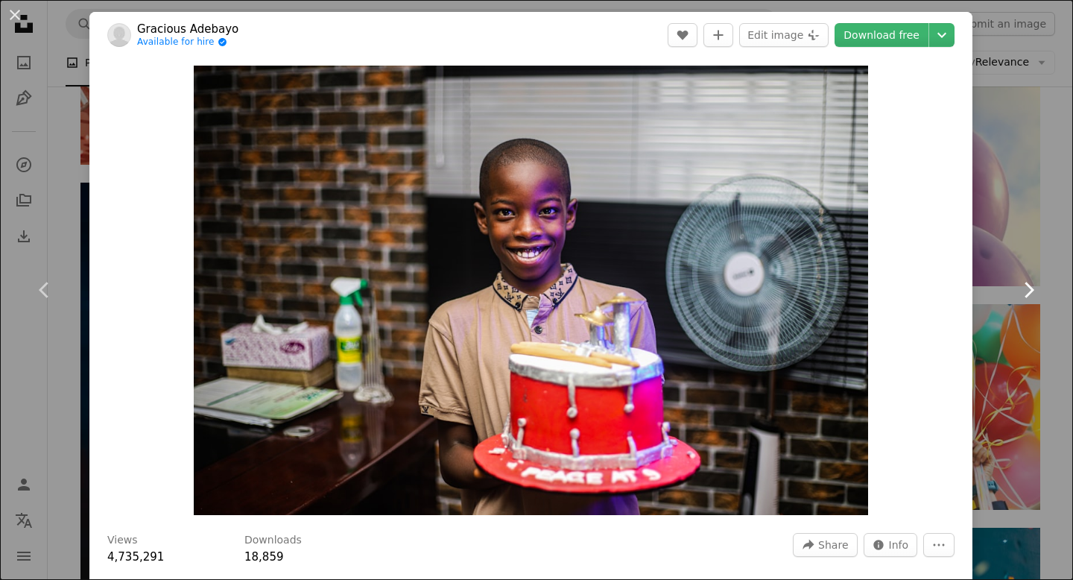
click at [1033, 288] on icon at bounding box center [1029, 290] width 10 height 16
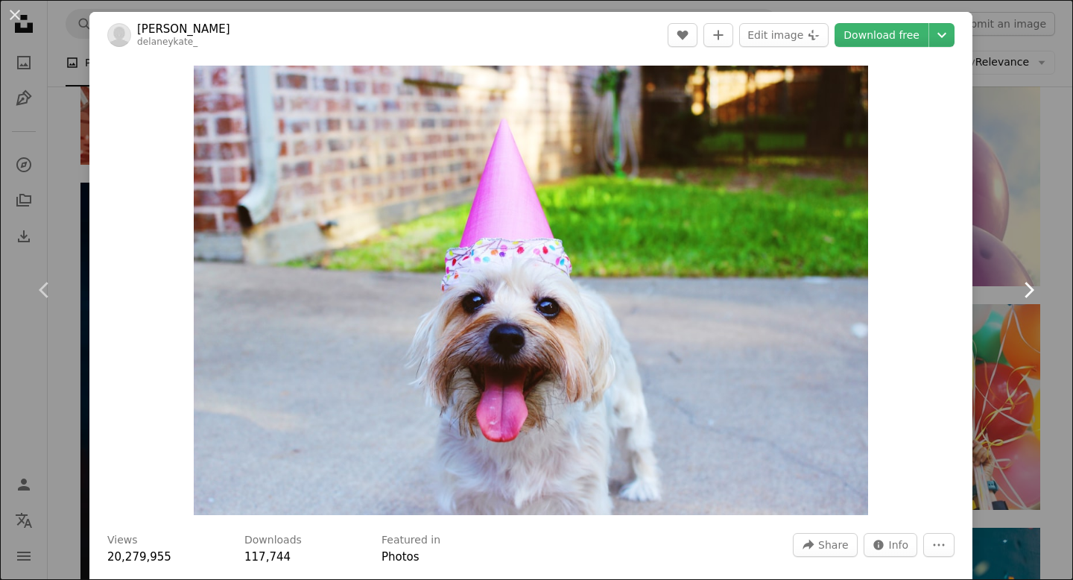
click at [1033, 288] on icon at bounding box center [1029, 290] width 10 height 16
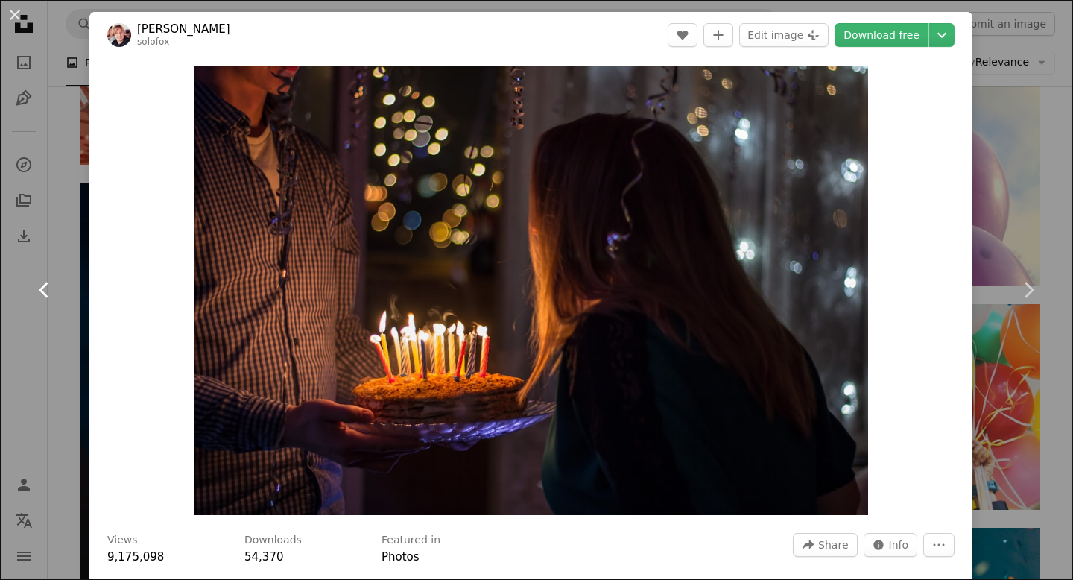
click at [44, 294] on icon at bounding box center [44, 290] width 10 height 16
